Goal: Use online tool/utility: Utilize a website feature to perform a specific function

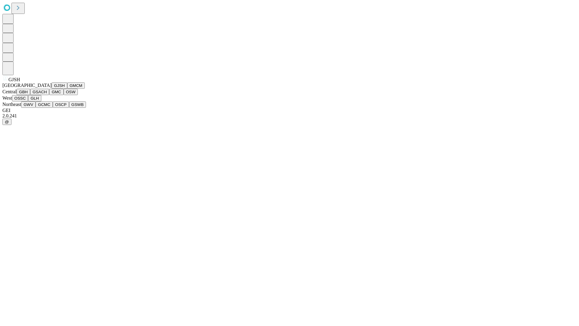
click at [52, 89] on button "GJSH" at bounding box center [60, 85] width 16 height 6
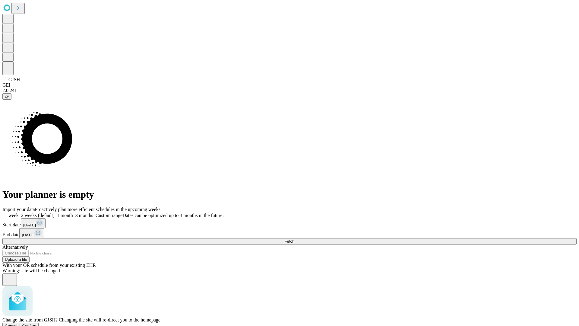
click at [36, 323] on span "Confirm" at bounding box center [29, 325] width 14 height 5
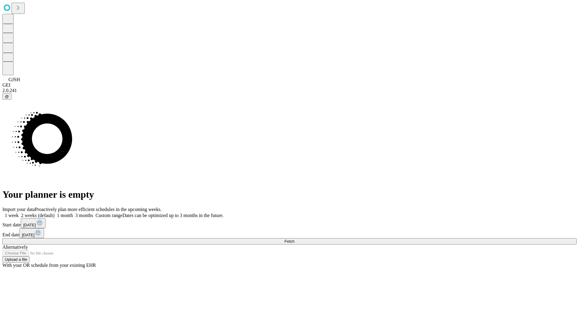
click at [55, 213] on label "2 weeks (default)" at bounding box center [37, 215] width 36 height 5
click at [294, 239] on span "Fetch" at bounding box center [289, 241] width 10 height 5
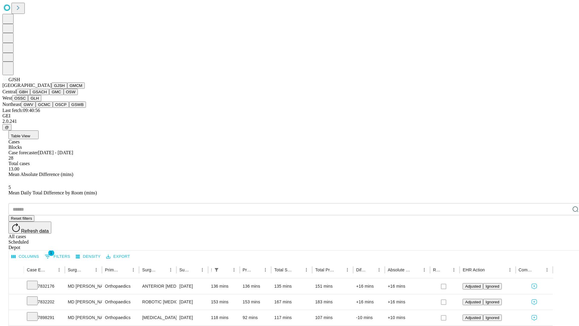
click at [67, 89] on button "GMCM" at bounding box center [75, 85] width 17 height 6
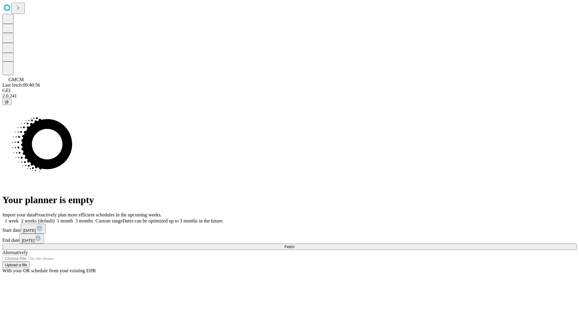
click at [55, 218] on label "2 weeks (default)" at bounding box center [37, 220] width 36 height 5
click at [294, 244] on span "Fetch" at bounding box center [289, 246] width 10 height 5
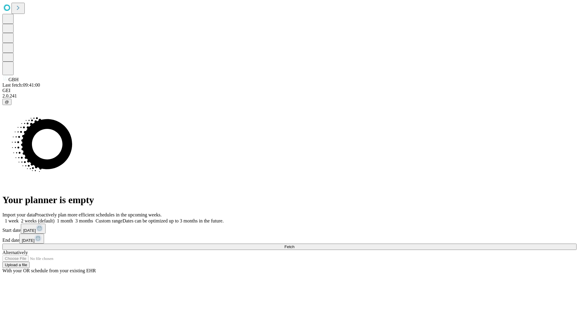
click at [55, 218] on label "2 weeks (default)" at bounding box center [37, 220] width 36 height 5
click at [294, 244] on span "Fetch" at bounding box center [289, 246] width 10 height 5
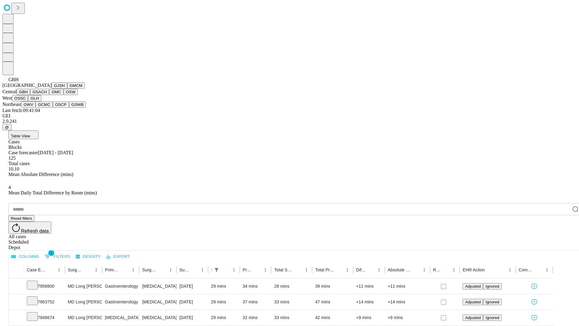
click at [47, 95] on button "GSACH" at bounding box center [39, 92] width 19 height 6
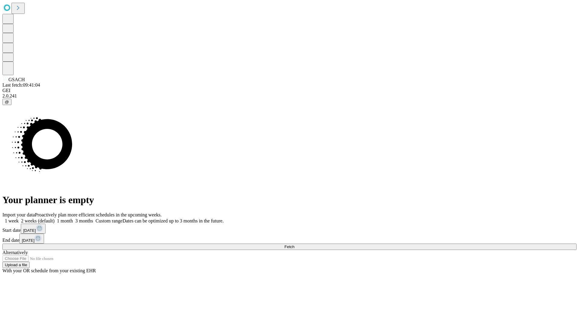
click at [55, 218] on label "2 weeks (default)" at bounding box center [37, 220] width 36 height 5
click at [294, 244] on span "Fetch" at bounding box center [289, 246] width 10 height 5
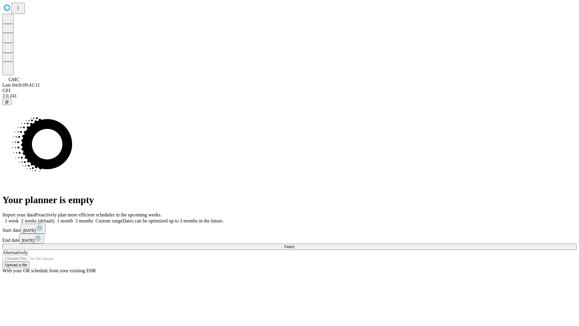
click at [55, 218] on label "2 weeks (default)" at bounding box center [37, 220] width 36 height 5
click at [294, 244] on span "Fetch" at bounding box center [289, 246] width 10 height 5
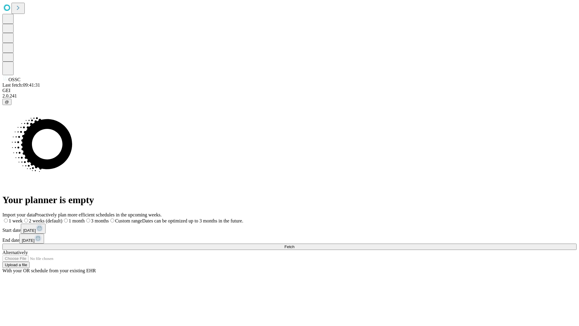
click at [294, 244] on span "Fetch" at bounding box center [289, 246] width 10 height 5
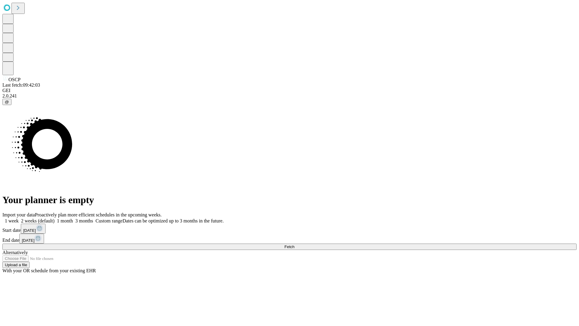
click at [55, 218] on label "2 weeks (default)" at bounding box center [37, 220] width 36 height 5
click at [294, 244] on span "Fetch" at bounding box center [289, 246] width 10 height 5
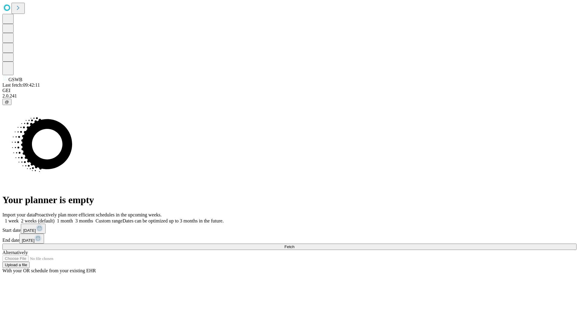
click at [55, 218] on label "2 weeks (default)" at bounding box center [37, 220] width 36 height 5
click at [294, 244] on span "Fetch" at bounding box center [289, 246] width 10 height 5
